Goal: Complete application form: Complete application form

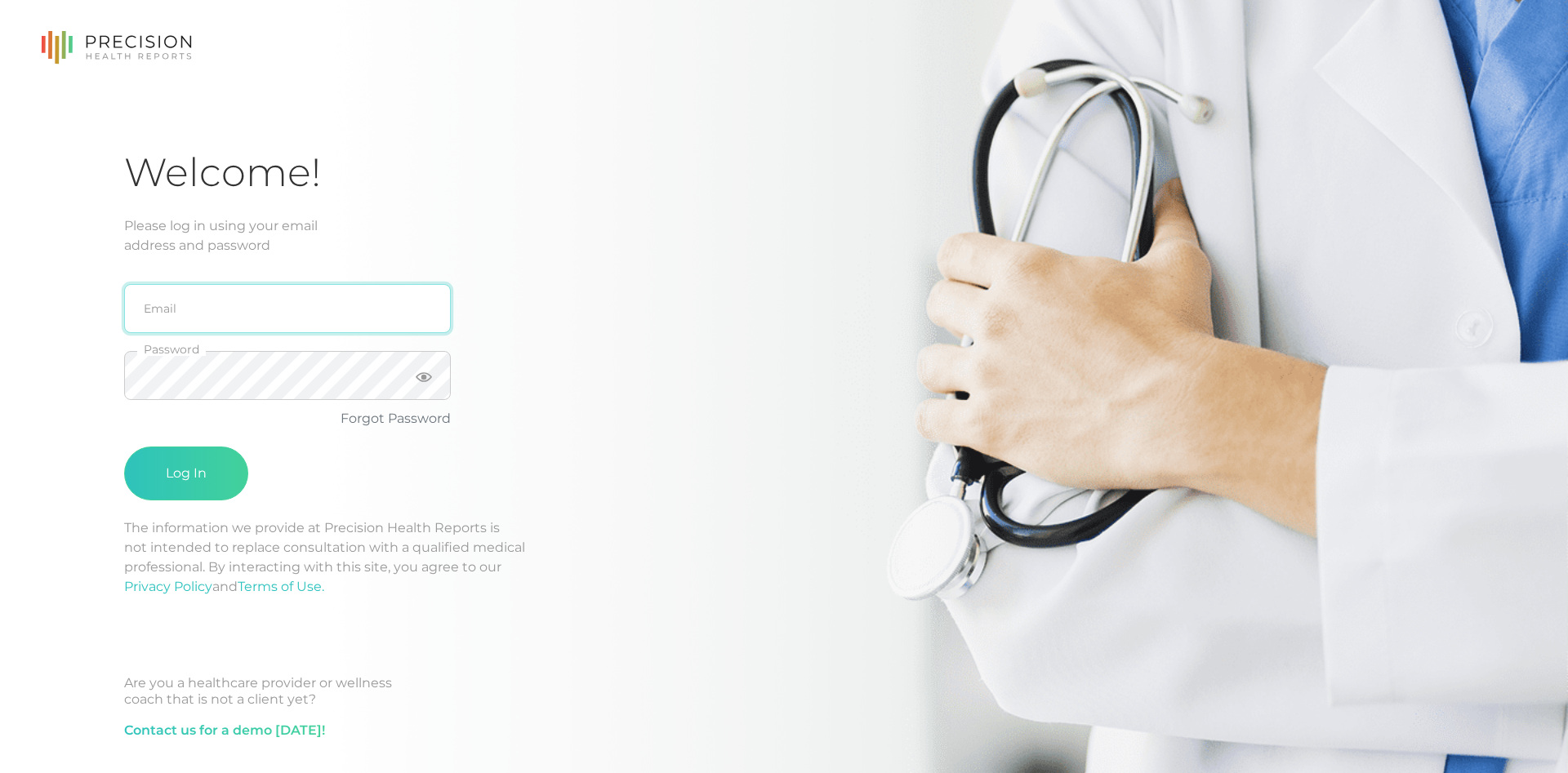
click at [359, 318] on input "email" at bounding box center [287, 309] width 327 height 49
type input "[EMAIL_ADDRESS][DOMAIN_NAME]"
click at [196, 466] on button "Log In" at bounding box center [186, 473] width 124 height 54
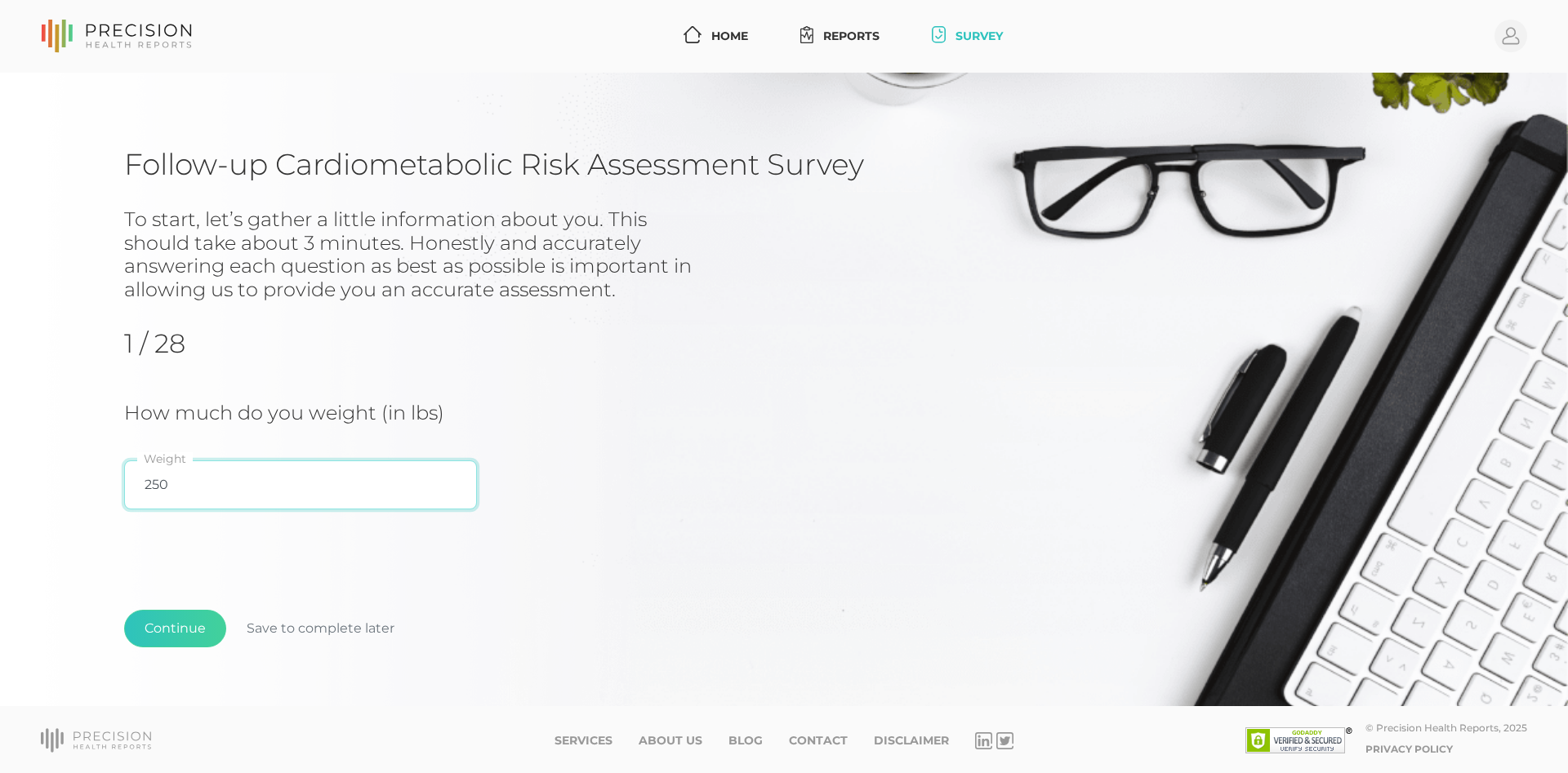
click at [266, 486] on input "250" at bounding box center [300, 486] width 353 height 49
type input "240"
click at [169, 623] on button "Continue" at bounding box center [175, 628] width 102 height 37
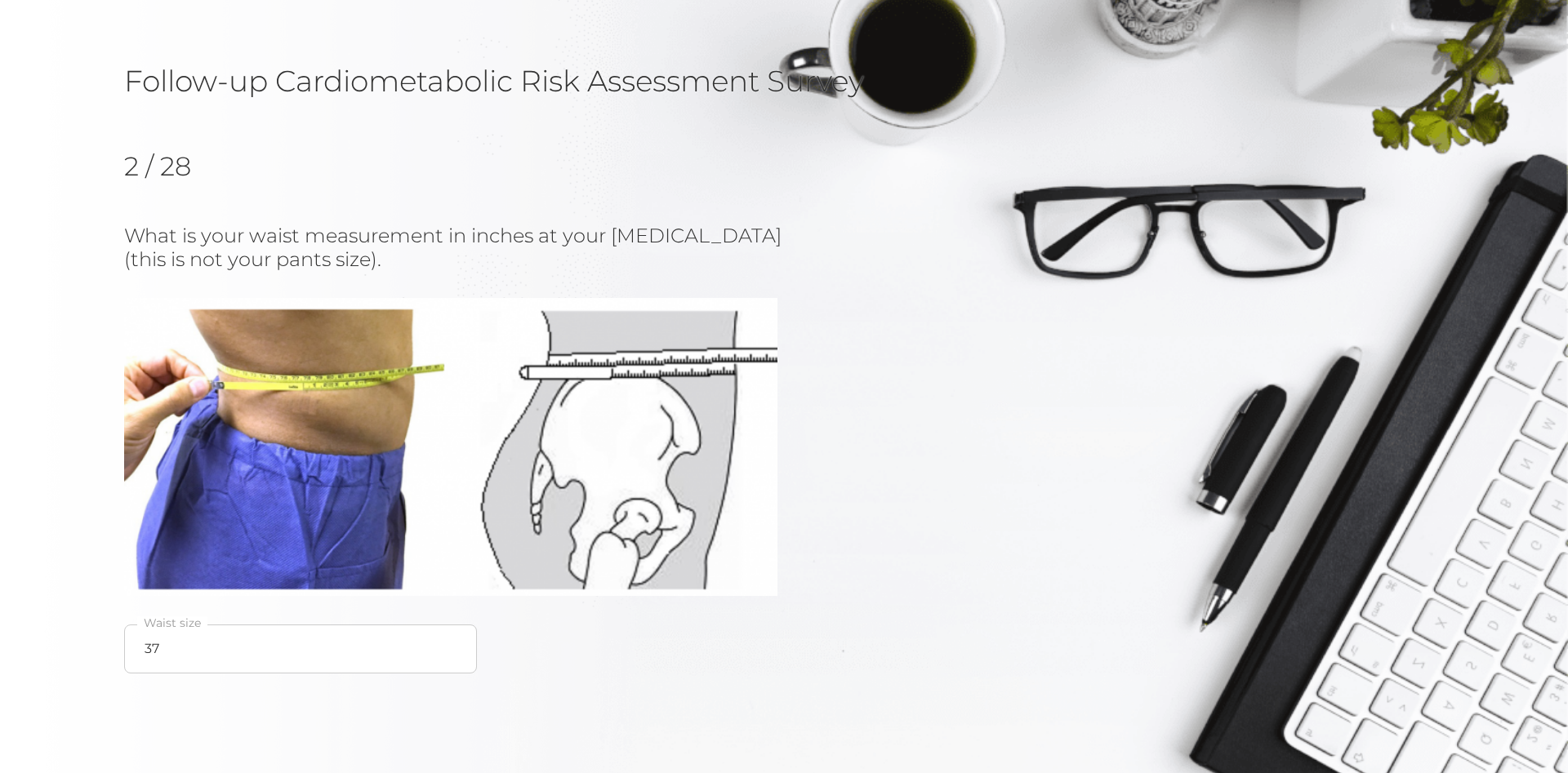
scroll to position [248, 0]
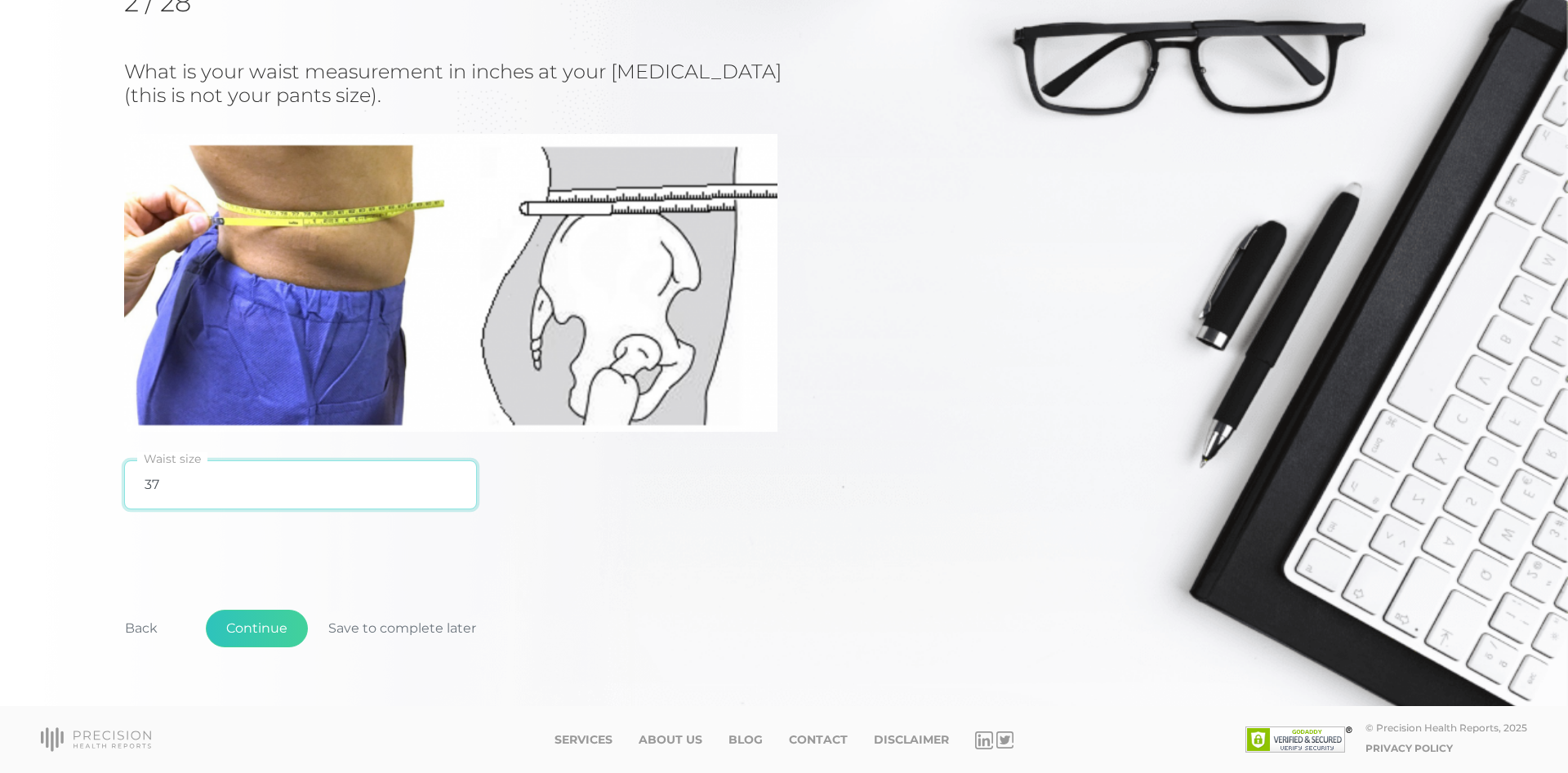
click at [190, 483] on input "37" at bounding box center [300, 486] width 353 height 49
type input "35"
click at [271, 625] on button "Continue" at bounding box center [257, 628] width 102 height 37
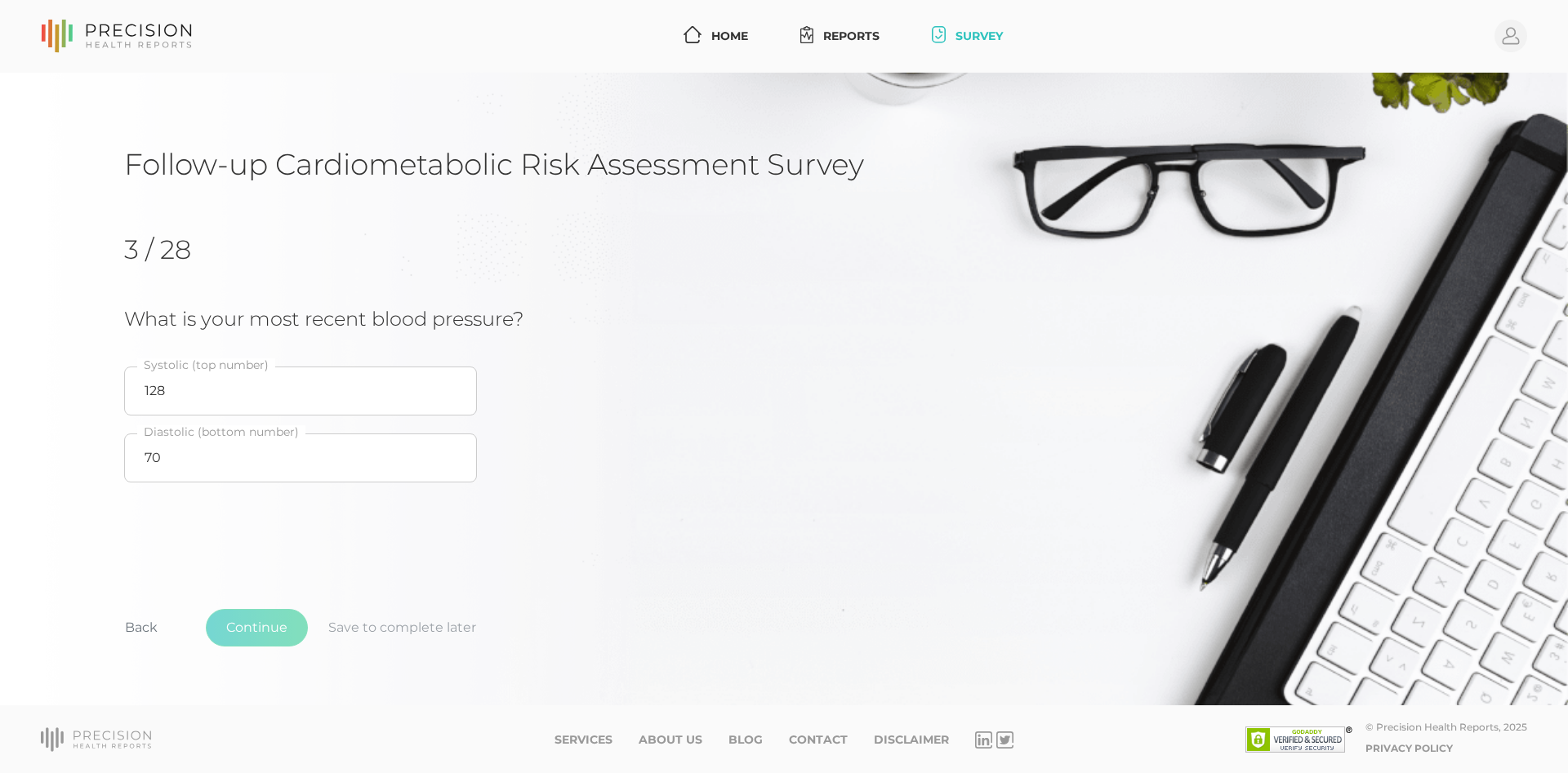
scroll to position [0, 0]
